Goal: Navigation & Orientation: Find specific page/section

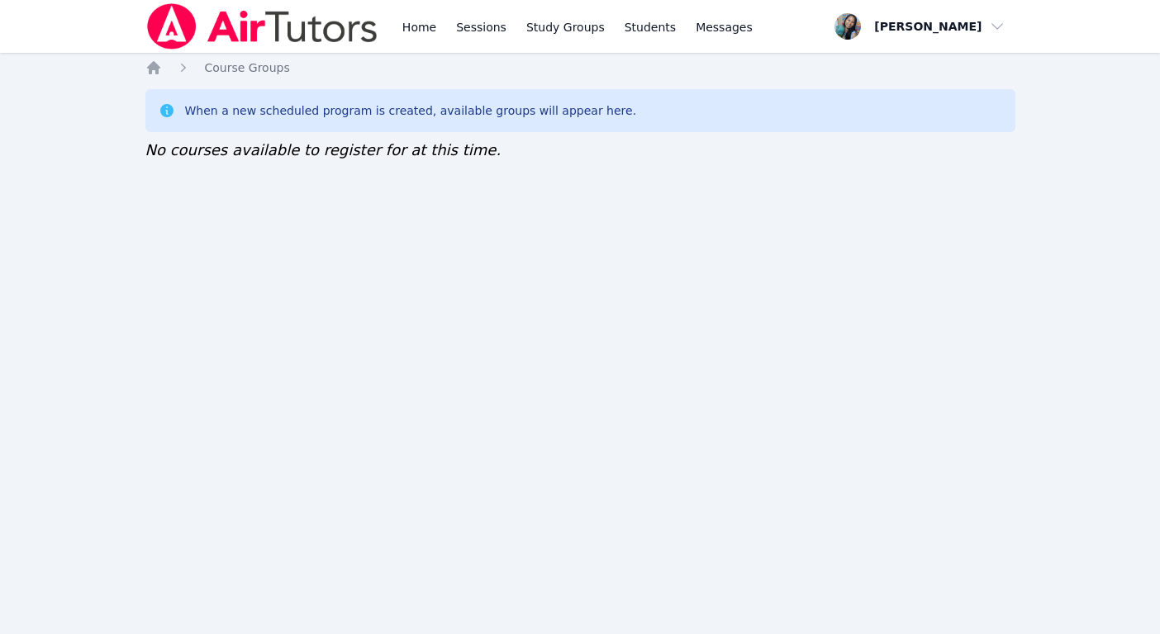
drag, startPoint x: 33, startPoint y: 203, endPoint x: -64, endPoint y: 223, distance: 99.5
click at [0, 223] on html "Home Sessions Study Groups Students Messages Open user menu Sokha Lee Open main…" at bounding box center [580, 317] width 1160 height 634
